Goal: Task Accomplishment & Management: Manage account settings

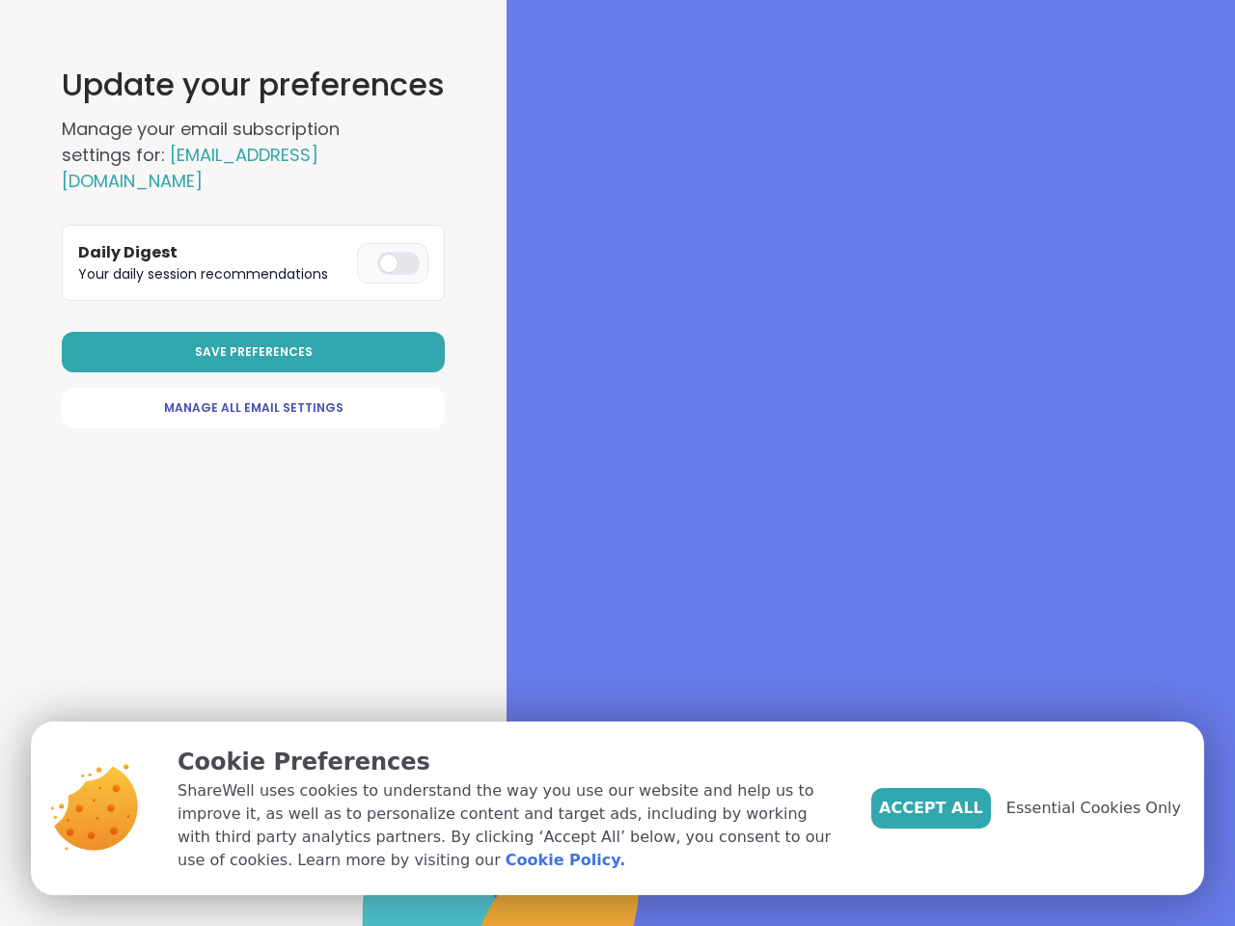
click at [609, 463] on div at bounding box center [870, 463] width 728 height 926
click at [255, 343] on span "Save Preferences" at bounding box center [254, 351] width 118 height 17
click at [963, 808] on span "Accept All" at bounding box center [931, 808] width 104 height 23
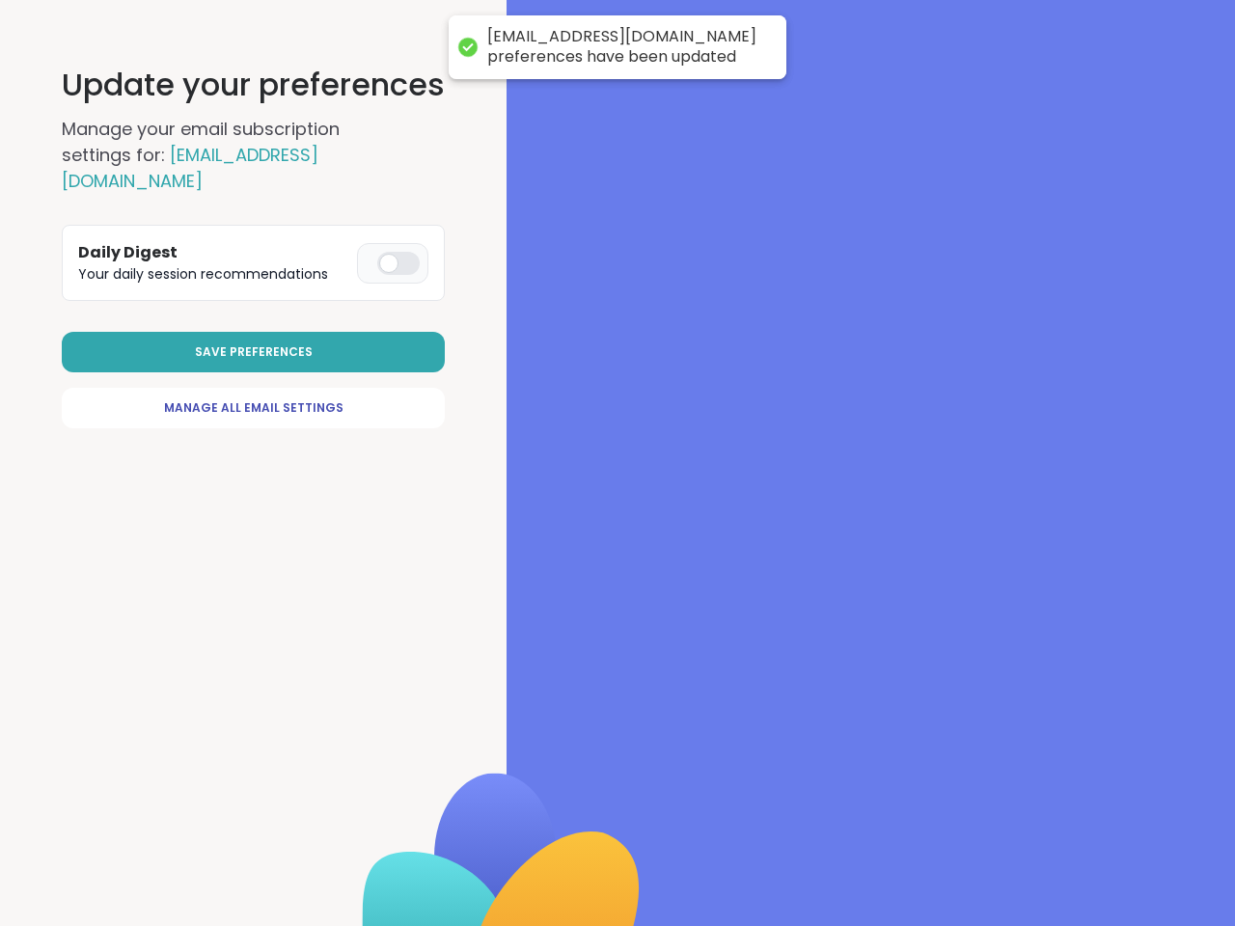
click at [1105, 808] on div at bounding box center [870, 463] width 728 height 926
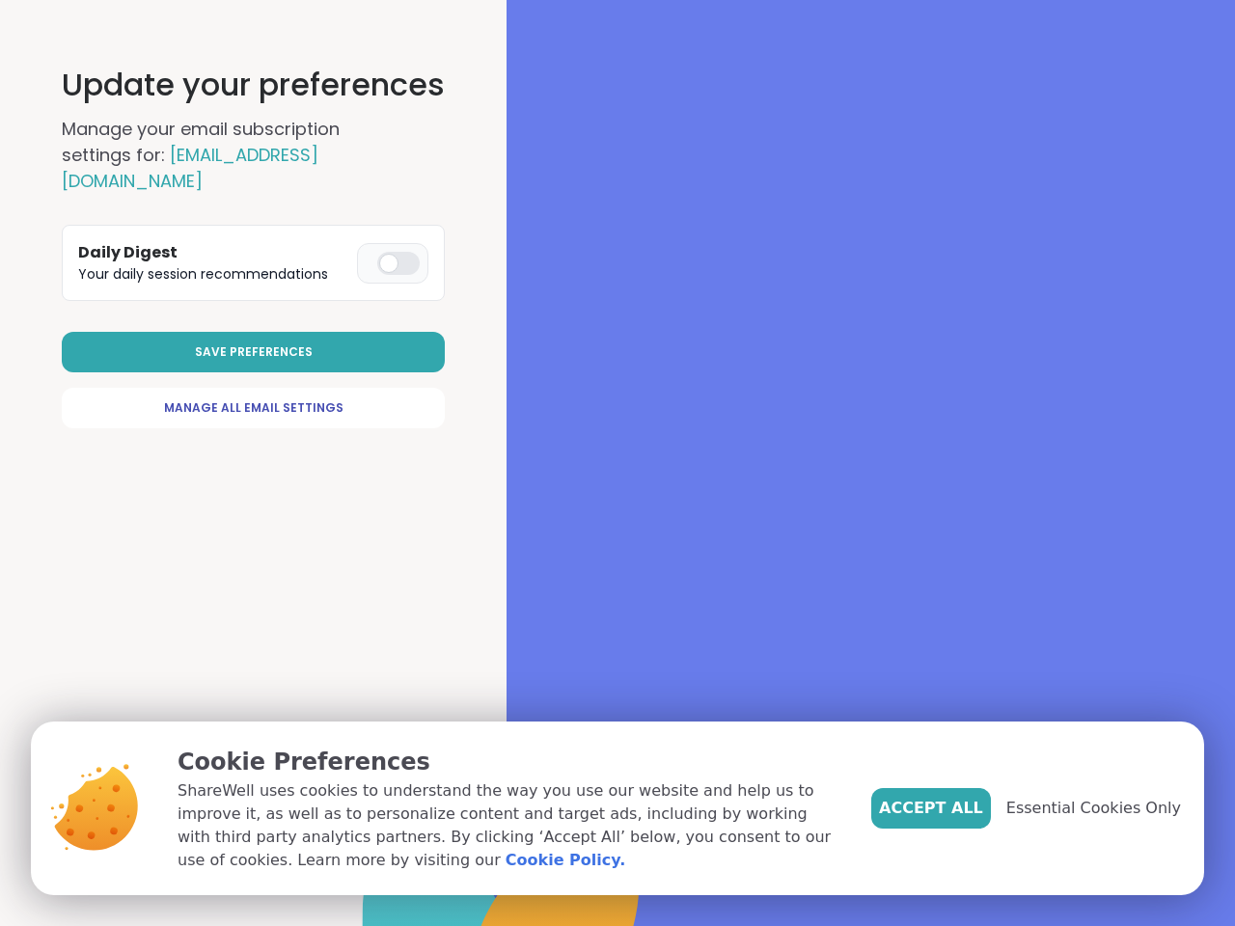
click at [609, 463] on div at bounding box center [870, 463] width 728 height 926
click at [255, 343] on span "Save Preferences" at bounding box center [254, 351] width 118 height 17
click at [963, 808] on span "Accept All" at bounding box center [931, 808] width 104 height 23
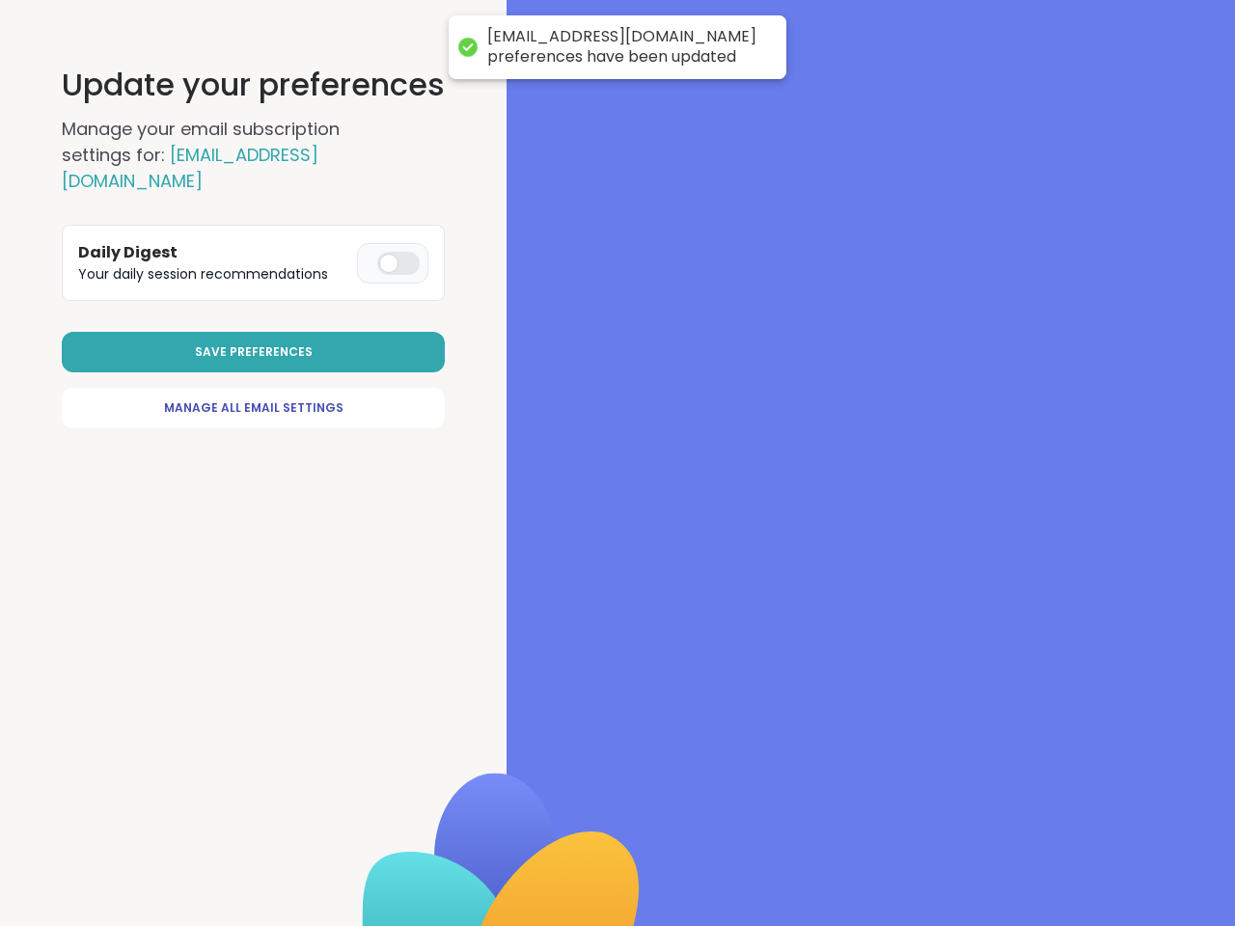
click at [1105, 808] on div at bounding box center [870, 463] width 728 height 926
